Goal: Task Accomplishment & Management: Use online tool/utility

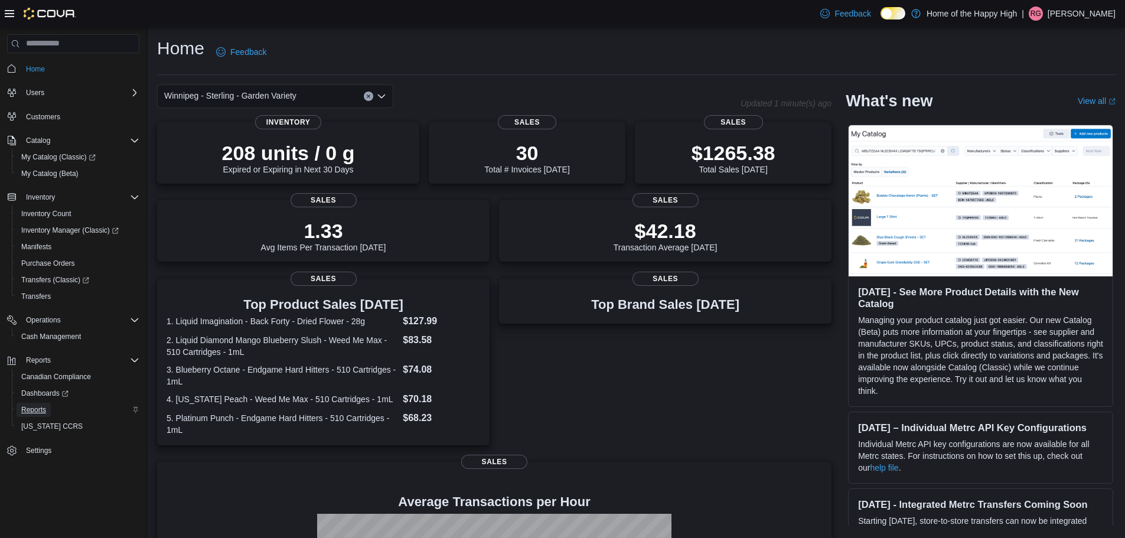
click at [32, 413] on span "Reports" at bounding box center [33, 409] width 25 height 9
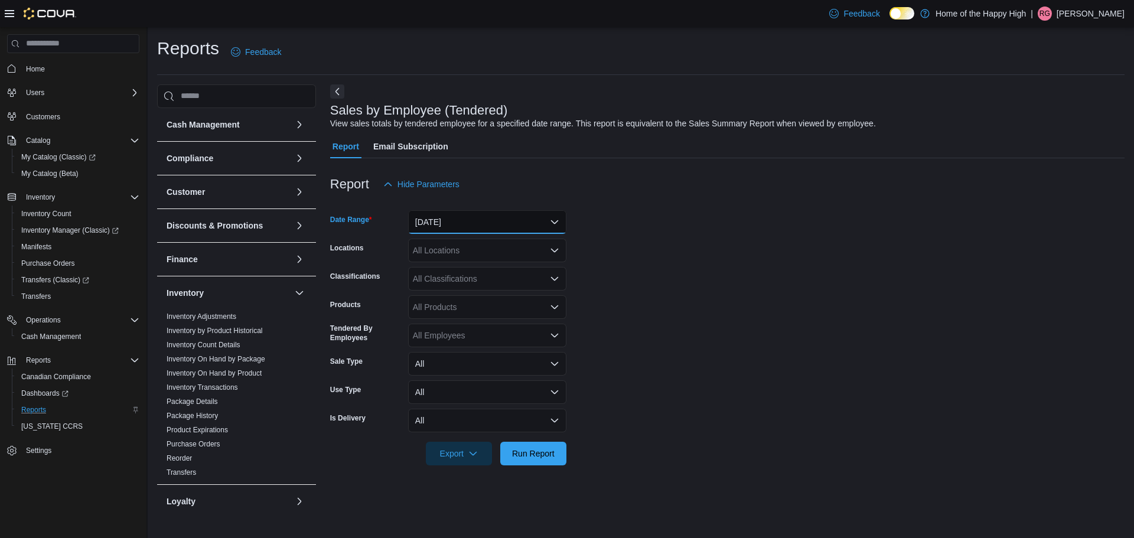
click at [453, 214] on button "[DATE]" at bounding box center [487, 222] width 158 height 24
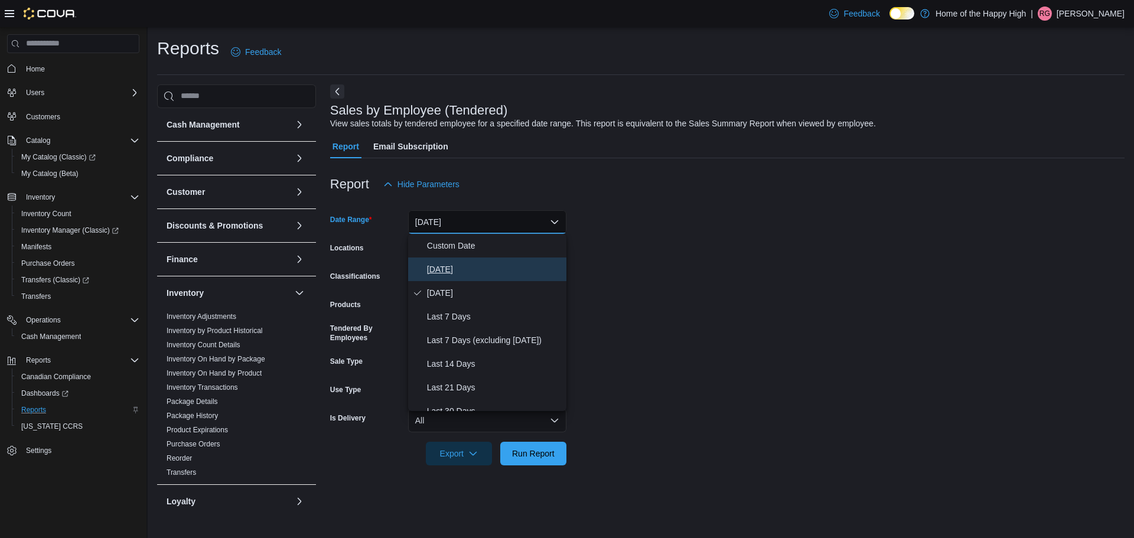
click at [447, 263] on span "[DATE]" at bounding box center [494, 269] width 135 height 14
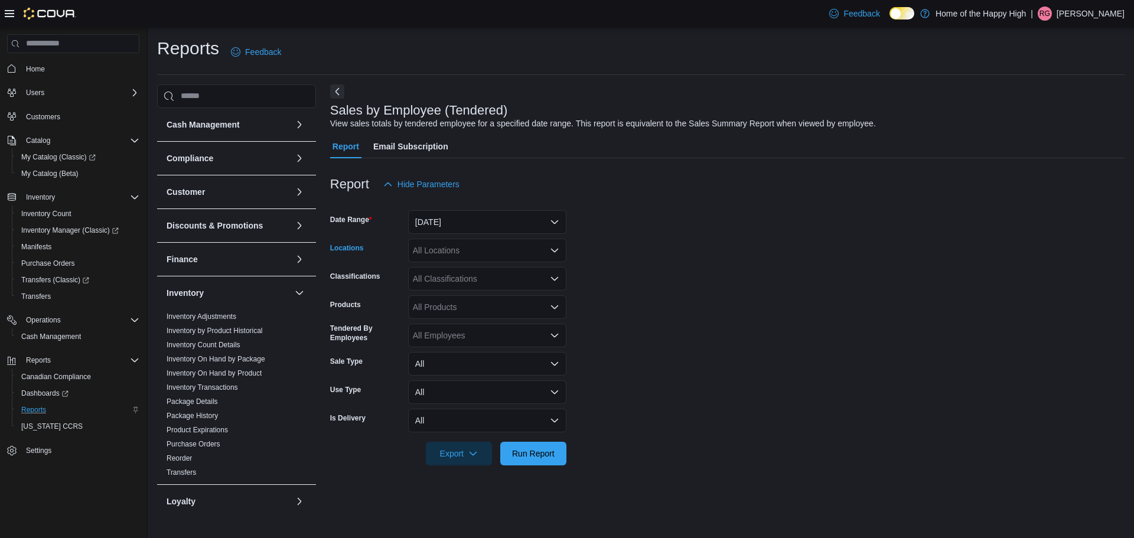
click at [450, 252] on div "All Locations" at bounding box center [487, 251] width 158 height 24
type input "****"
click at [496, 273] on span "Winnipeg - Sterling - Garden Variety" at bounding box center [511, 270] width 132 height 12
click at [665, 329] on form "Date Range [DATE] Locations [GEOGRAPHIC_DATA] - [GEOGRAPHIC_DATA] - Garden Vari…" at bounding box center [727, 330] width 794 height 269
drag, startPoint x: 528, startPoint y: 456, endPoint x: 541, endPoint y: 455, distance: 13.6
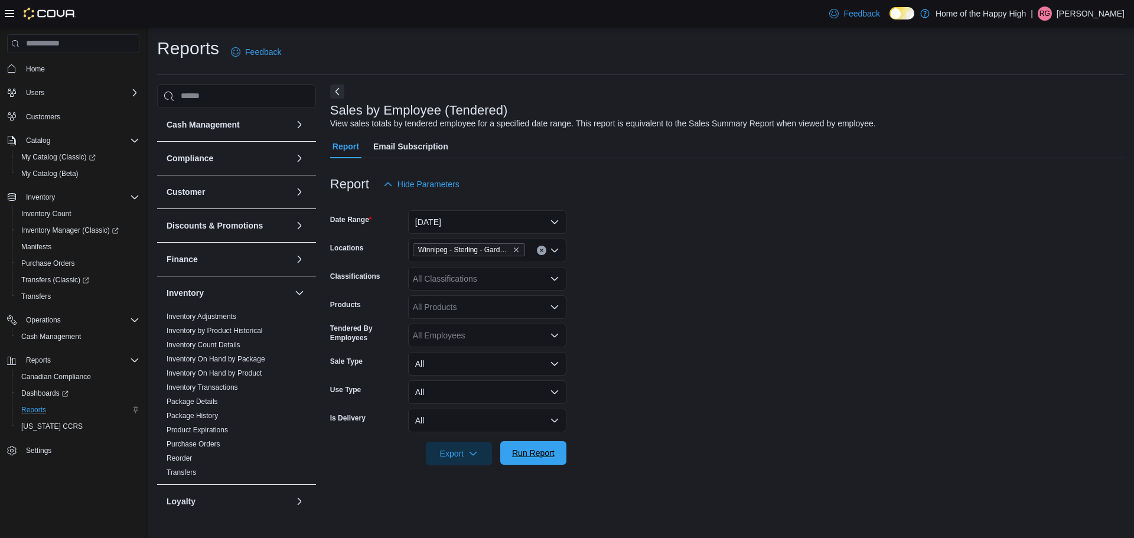
click at [528, 456] on span "Run Report" at bounding box center [533, 453] width 43 height 12
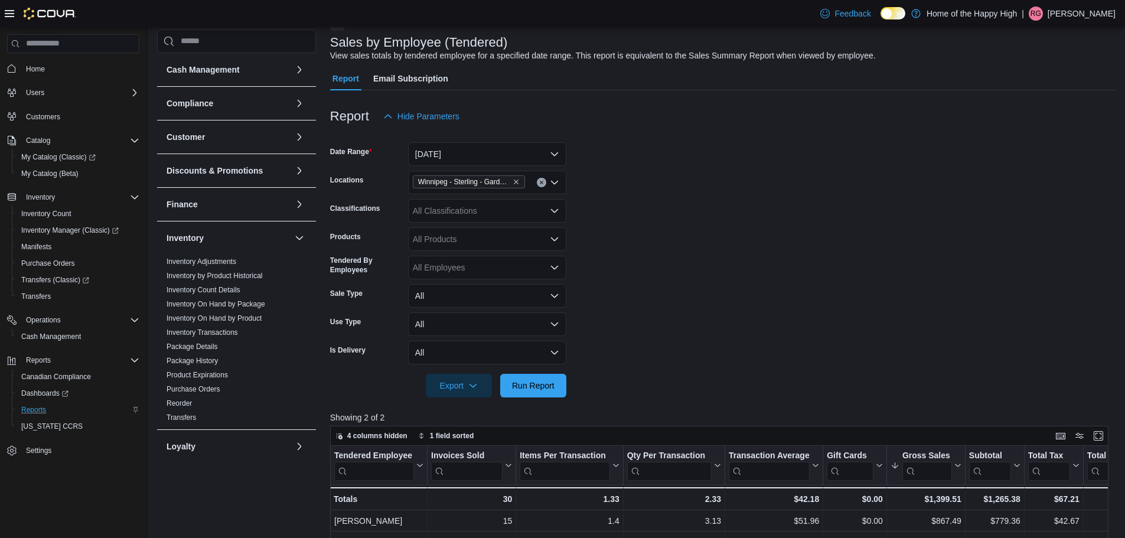
scroll to position [177, 0]
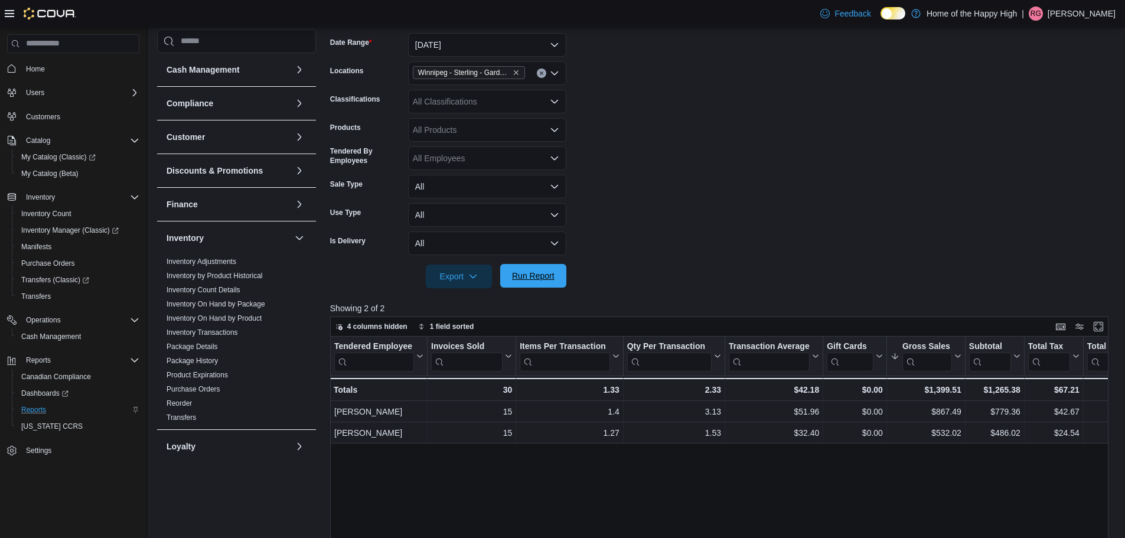
click at [540, 279] on span "Run Report" at bounding box center [533, 276] width 43 height 12
click at [540, 266] on span "Run Report" at bounding box center [533, 276] width 52 height 24
